Goal: Task Accomplishment & Management: Complete application form

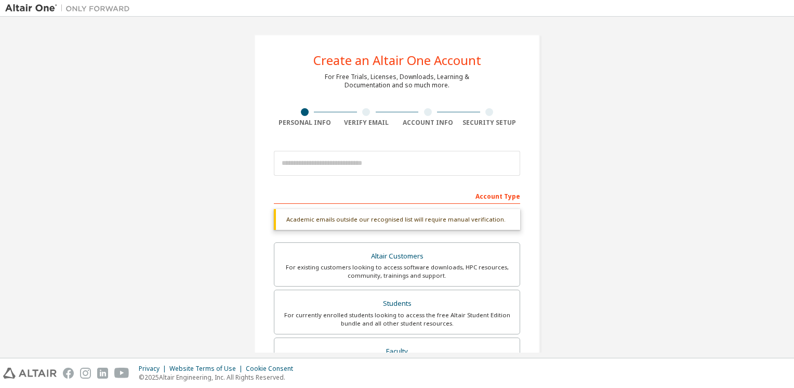
scroll to position [244, 0]
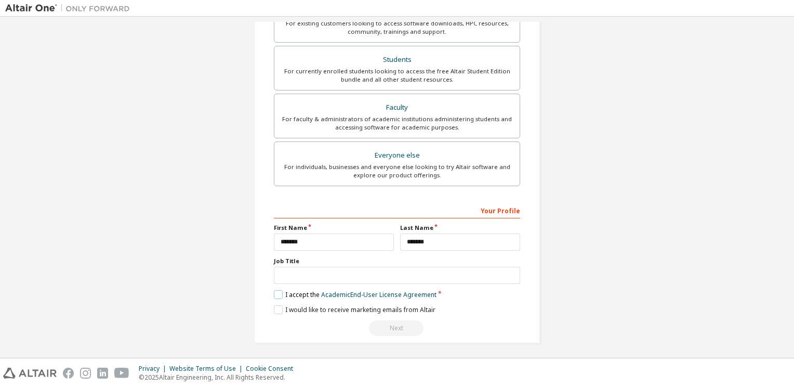
click at [280, 290] on label "I accept the Academic End-User License Agreement" at bounding box center [355, 294] width 163 height 9
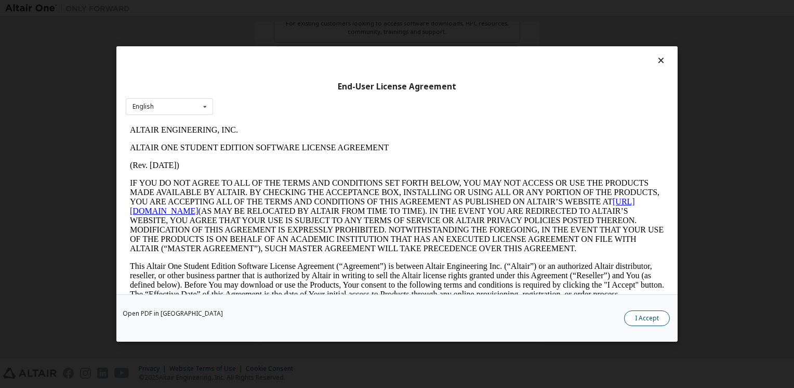
scroll to position [0, 0]
click at [644, 321] on button "I Accept" at bounding box center [647, 318] width 46 height 16
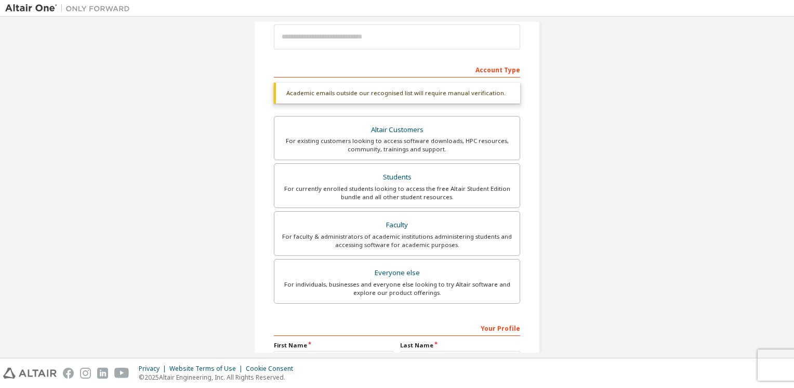
scroll to position [121, 0]
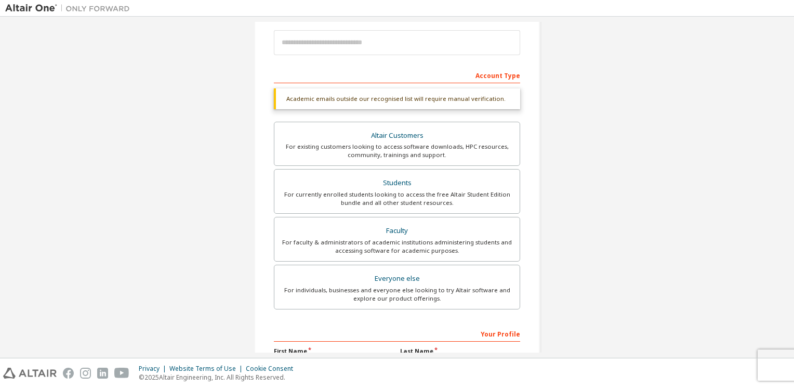
click at [629, 244] on div "Create an Altair One Account For Free Trials, Licenses, Downloads, Learning & D…" at bounding box center [397, 189] width 784 height 577
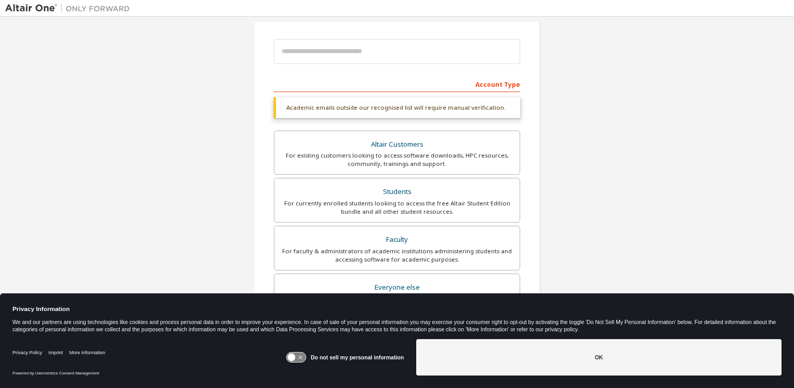
scroll to position [111, 0]
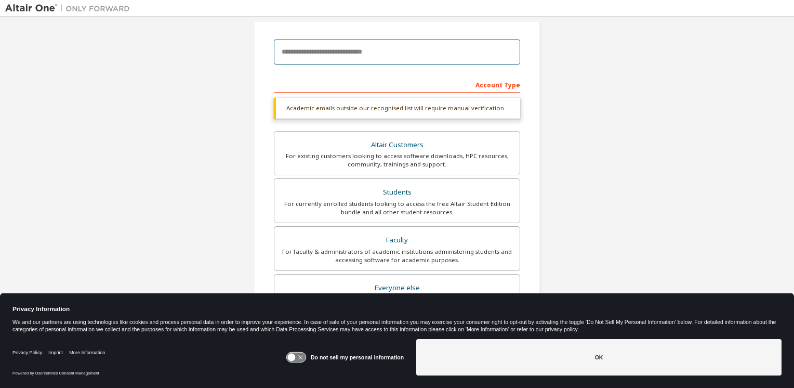
click at [429, 52] on input "email" at bounding box center [397, 51] width 246 height 25
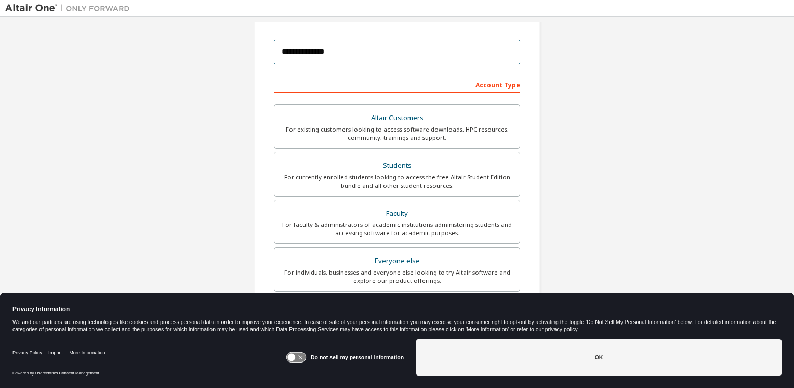
scroll to position [217, 0]
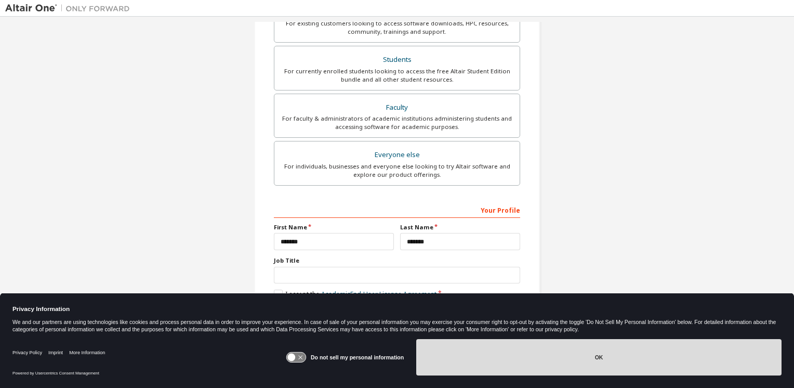
type input "**********"
click at [596, 342] on button "OK" at bounding box center [598, 357] width 365 height 36
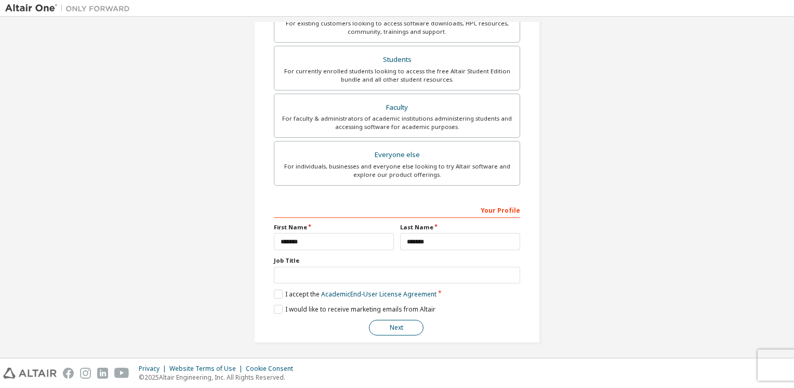
click at [414, 328] on button "Next" at bounding box center [396, 328] width 55 height 16
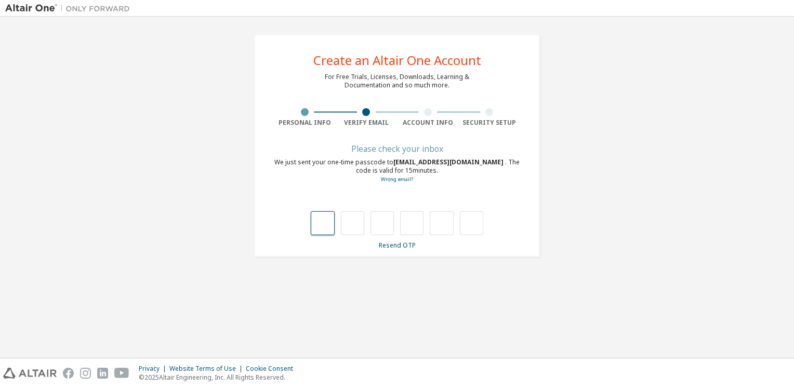
type input "*"
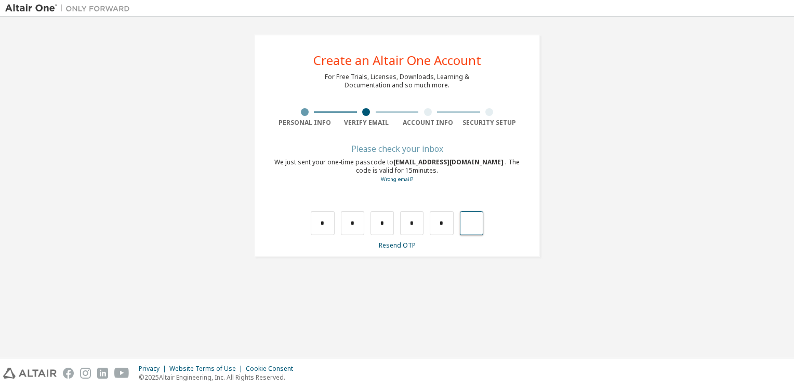
type input "*"
